Goal: Transaction & Acquisition: Purchase product/service

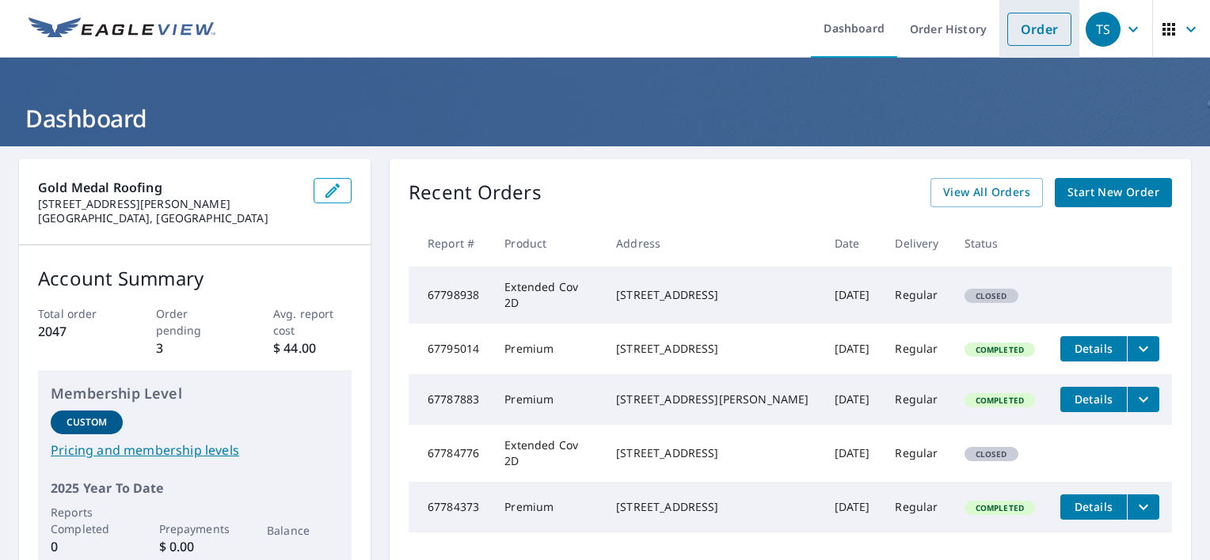
click at [1023, 37] on link "Order" at bounding box center [1039, 29] width 64 height 33
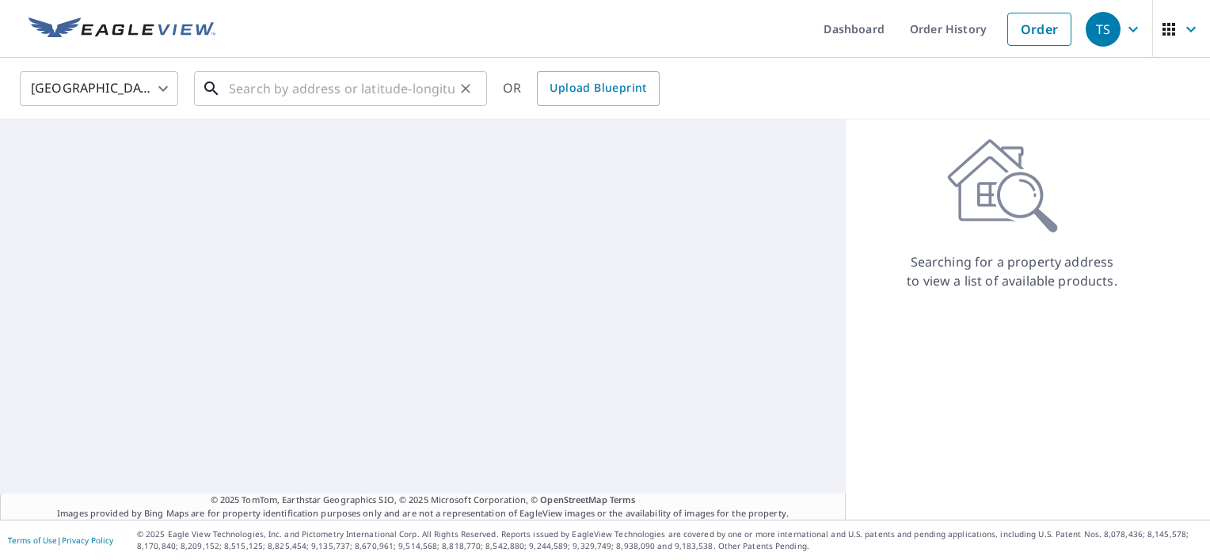
click at [271, 103] on input "text" at bounding box center [342, 88] width 226 height 44
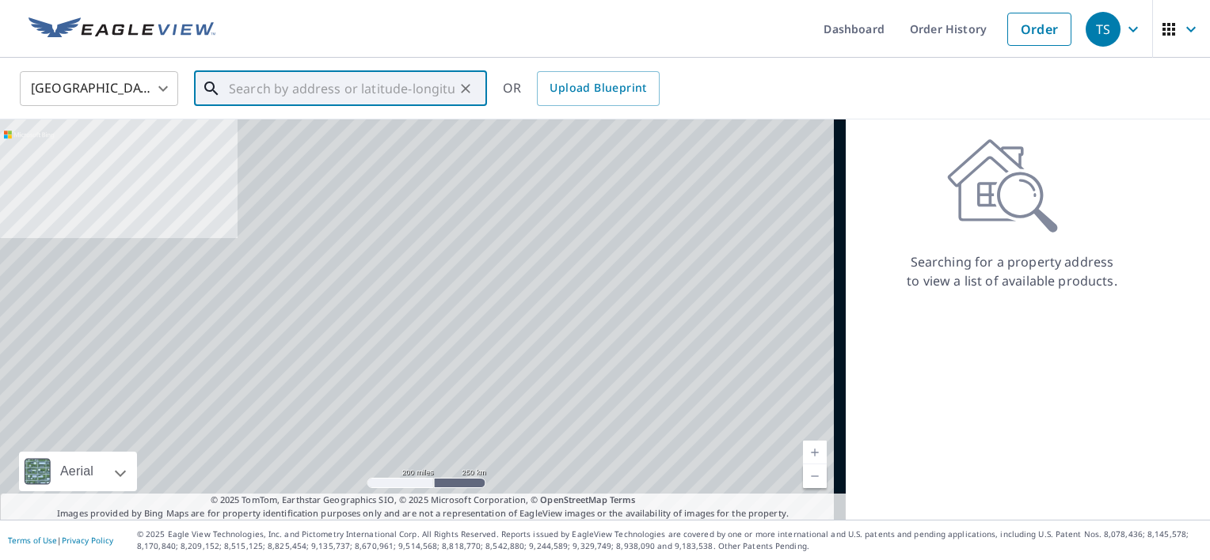
paste input "1138 Whitehall Drive"
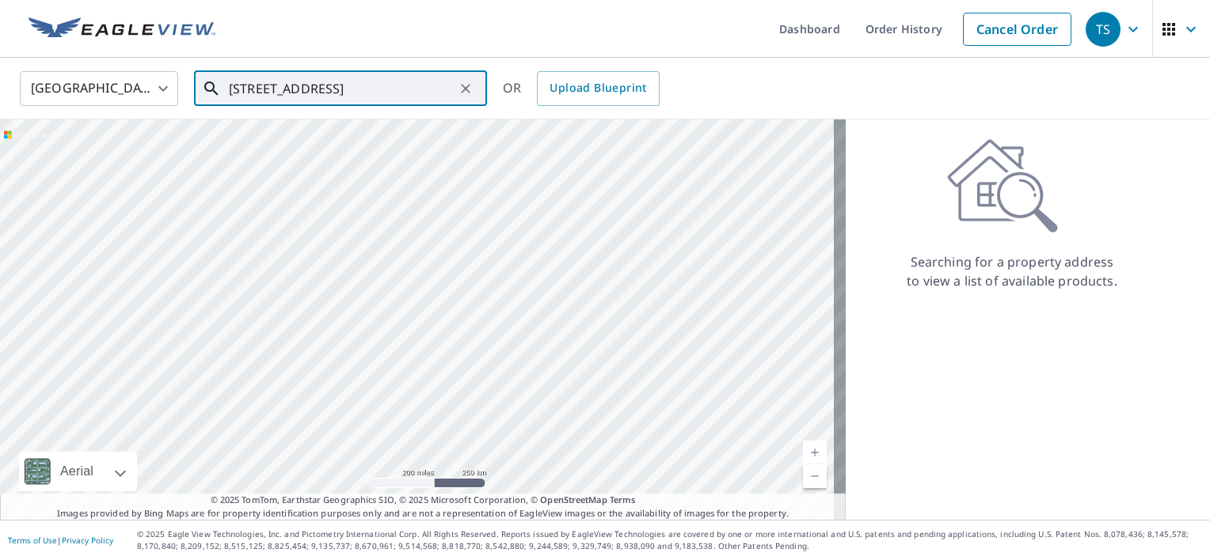
click at [344, 92] on input "1138 Whitehall Drive" at bounding box center [342, 88] width 226 height 44
click at [332, 139] on span "1138 Whitehall Dr" at bounding box center [350, 134] width 249 height 19
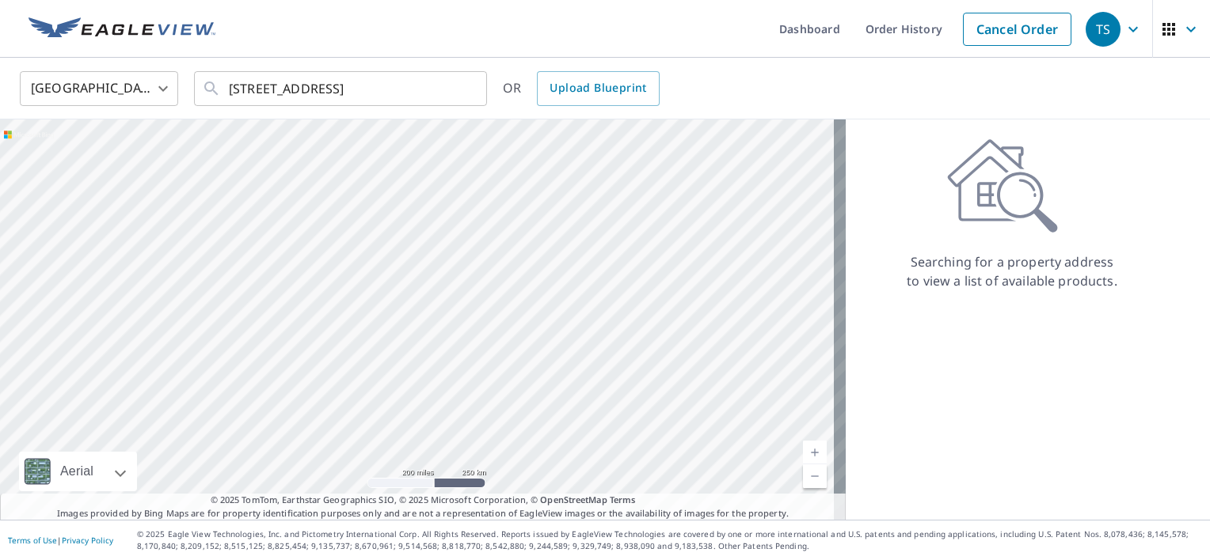
type input "1138 Whitehall Dr South Bend, IN 46615"
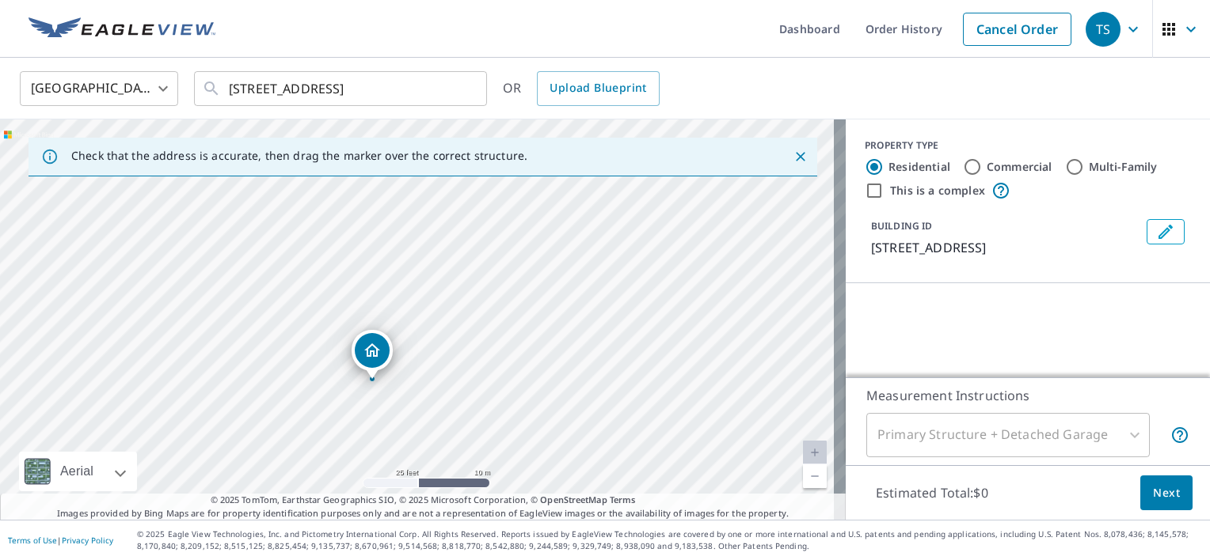
click at [375, 346] on icon "Dropped pin, building 1, Residential property, 1138 Whitehall Dr South Bend, IN…" at bounding box center [372, 350] width 19 height 19
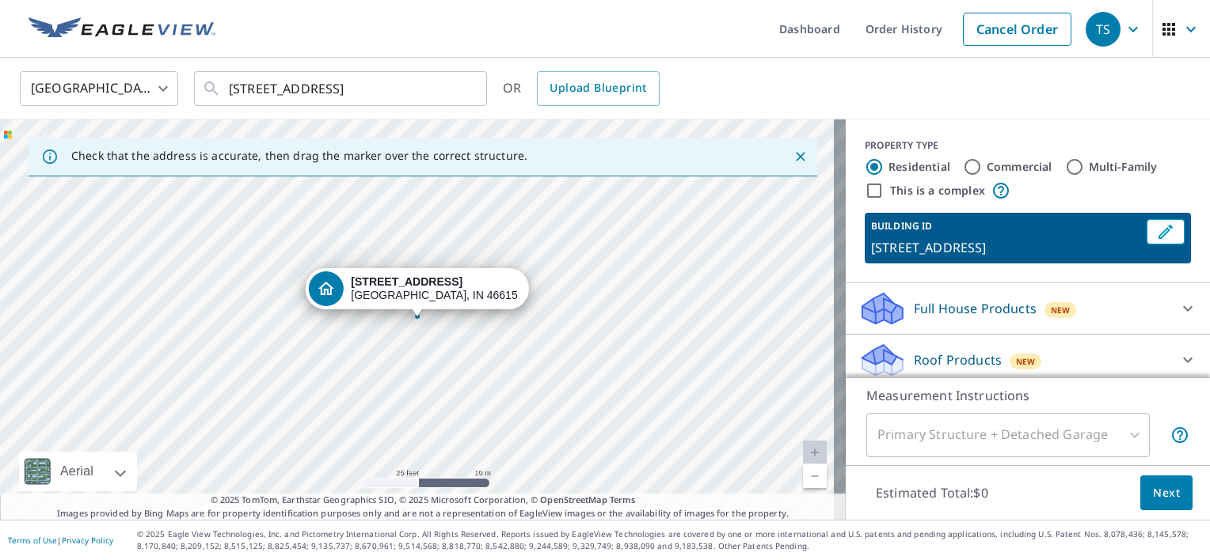
click at [959, 355] on p "Roof Products" at bounding box center [957, 360] width 88 height 19
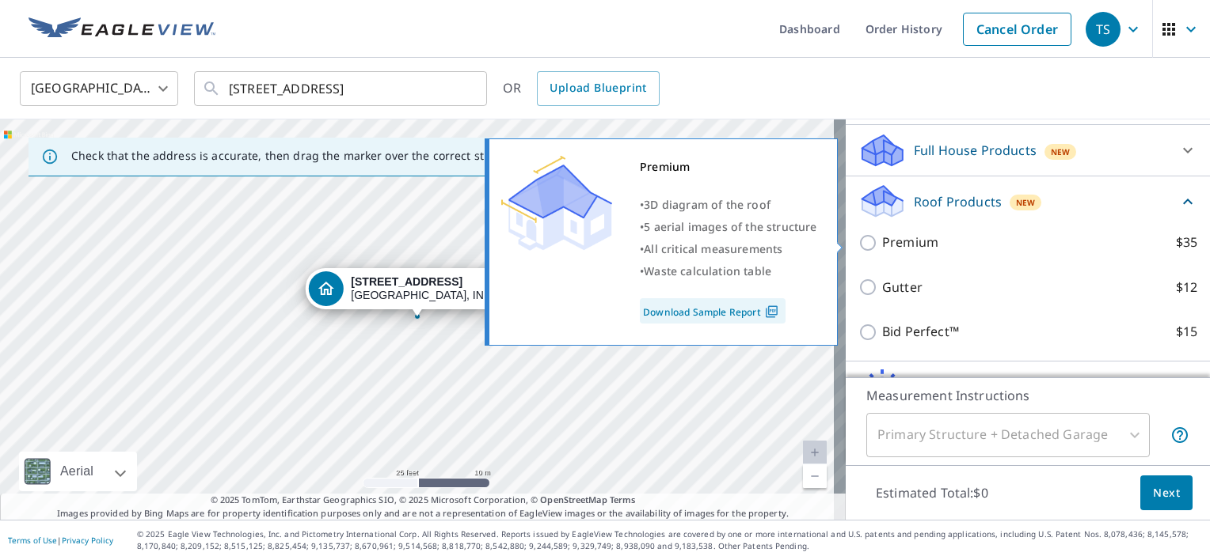
click at [902, 244] on p "Premium" at bounding box center [910, 243] width 56 height 20
click at [882, 244] on input "Premium $35" at bounding box center [870, 243] width 24 height 19
checkbox input "true"
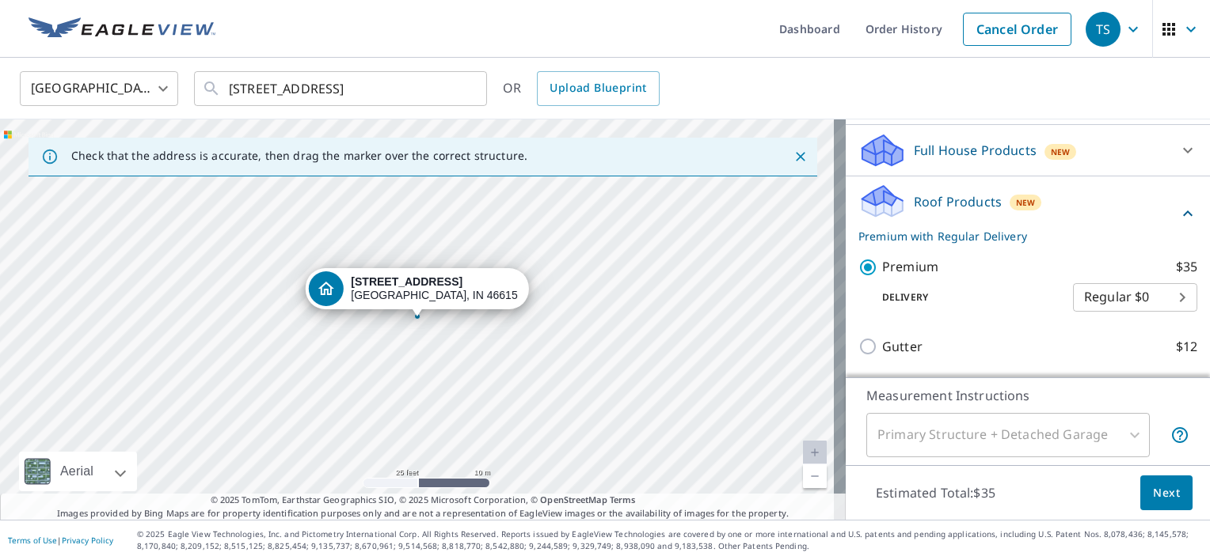
click at [1153, 493] on span "Next" at bounding box center [1166, 494] width 27 height 20
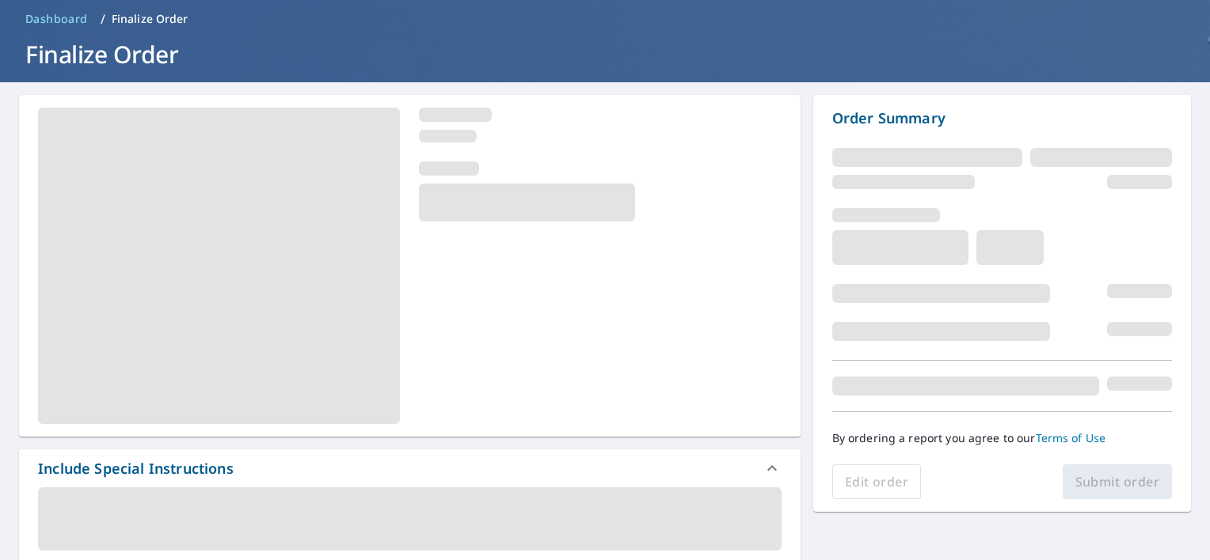
scroll to position [158, 0]
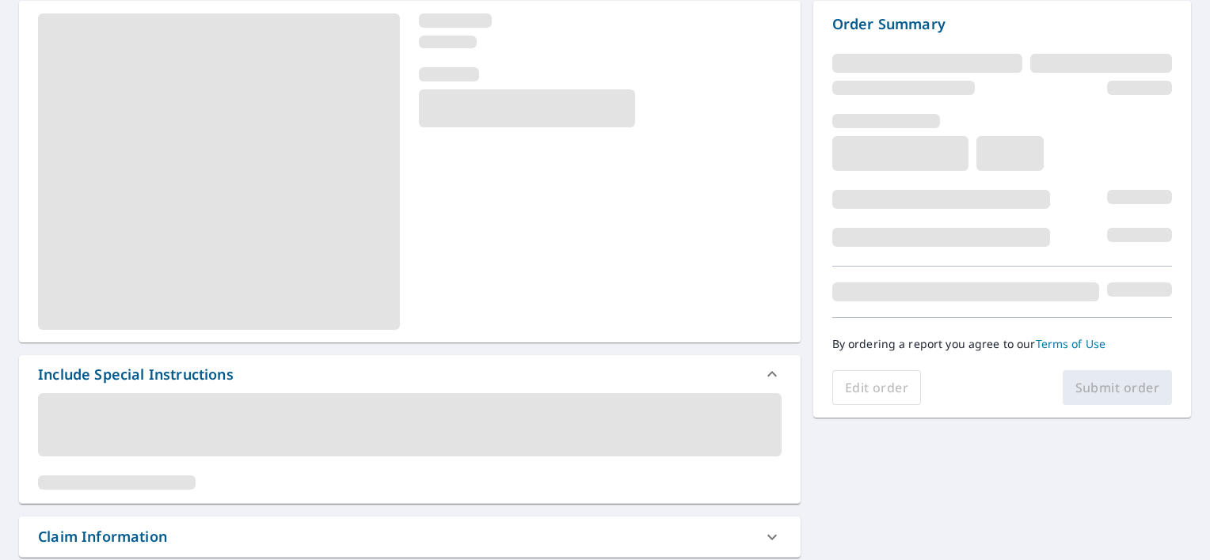
click at [1077, 386] on div "Edit order Submit order" at bounding box center [1002, 387] width 340 height 35
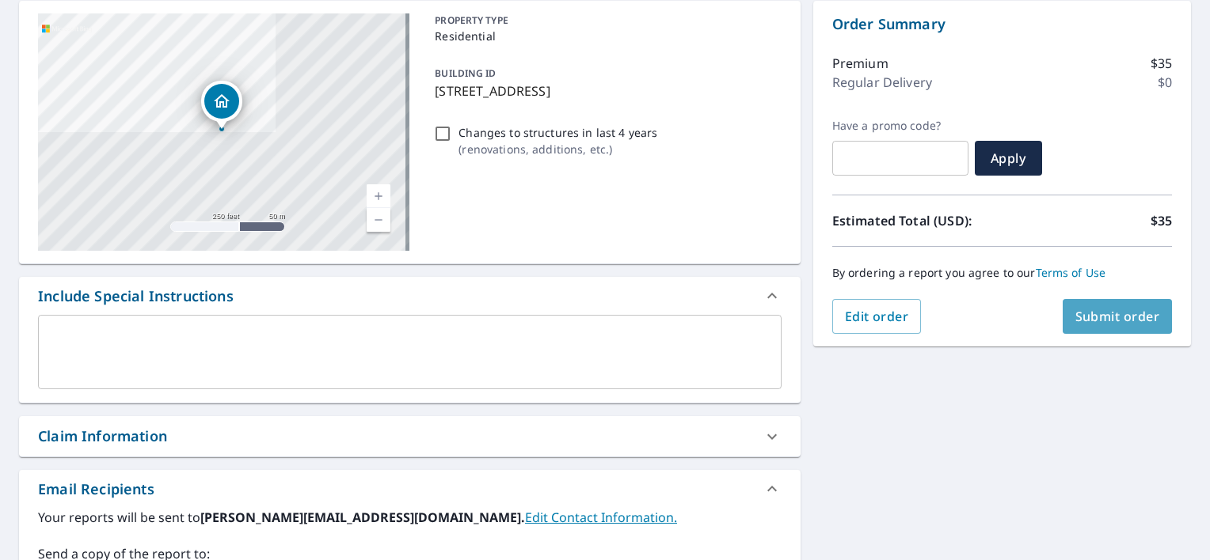
click at [1086, 311] on span "Submit order" at bounding box center [1117, 316] width 85 height 17
checkbox input "true"
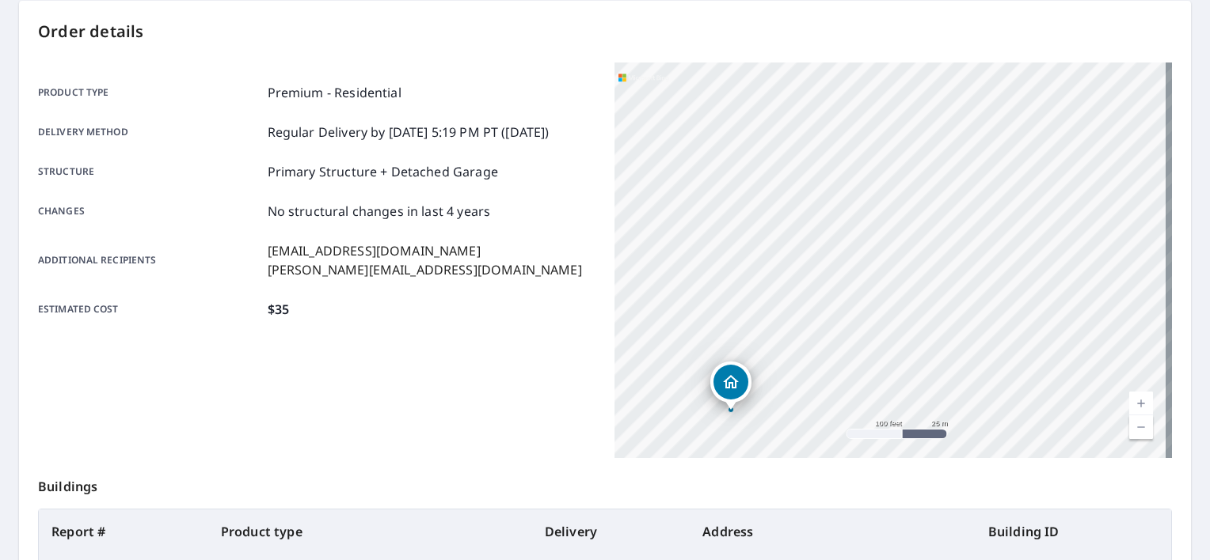
click at [1172, 67] on div "Order details Product type Premium - Residential Delivery method Regular Delive…" at bounding box center [605, 361] width 1172 height 720
